Goal: Task Accomplishment & Management: Complete application form

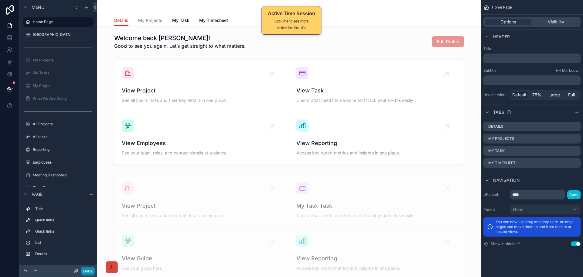
click at [86, 269] on button "Done" at bounding box center [88, 270] width 14 height 9
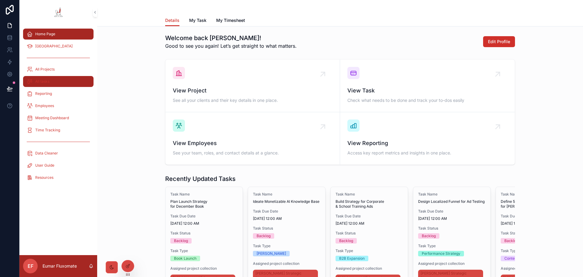
click at [76, 77] on div "All tasks" at bounding box center [58, 81] width 63 height 10
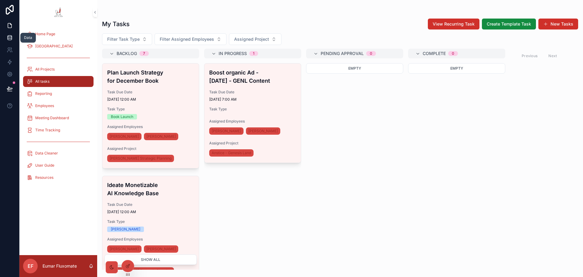
click at [11, 37] on icon at bounding box center [10, 37] width 4 height 2
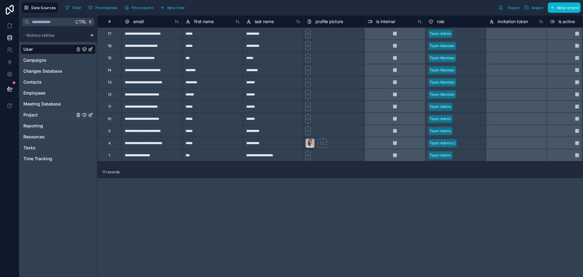
click at [48, 115] on link "Project" at bounding box center [48, 115] width 51 height 6
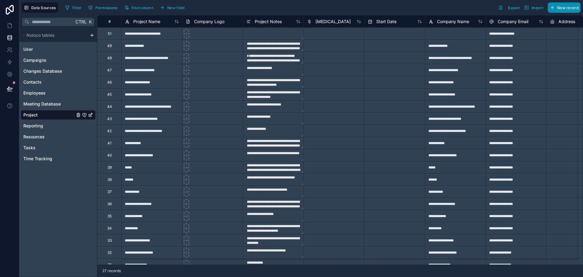
click at [565, 7] on span "New record" at bounding box center [567, 7] width 21 height 5
